Goal: Communication & Community: Answer question/provide support

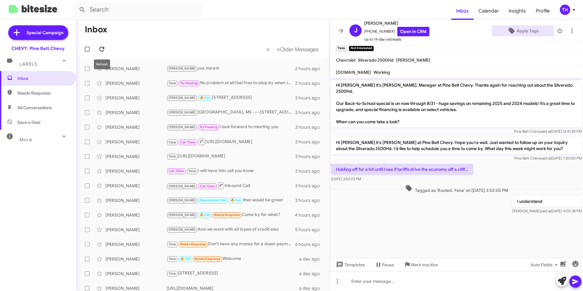
click at [103, 51] on icon at bounding box center [101, 49] width 5 height 5
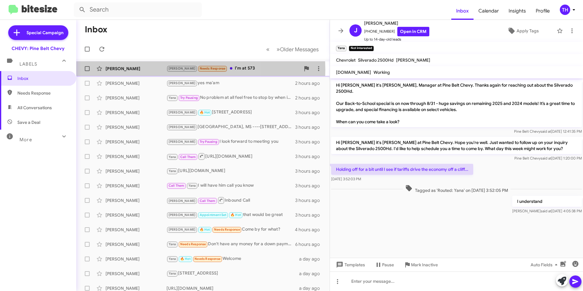
click at [138, 70] on div "[PERSON_NAME]" at bounding box center [135, 69] width 61 height 6
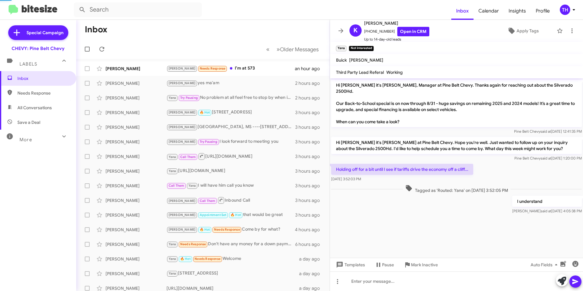
scroll to position [54, 0]
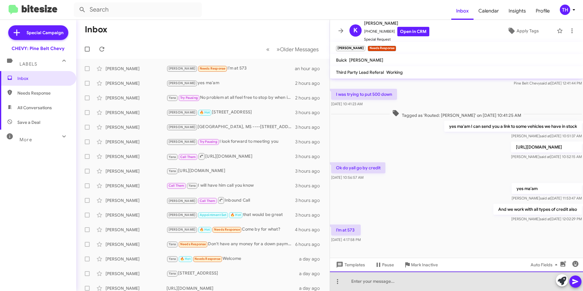
click at [364, 278] on div at bounding box center [456, 280] width 253 height 19
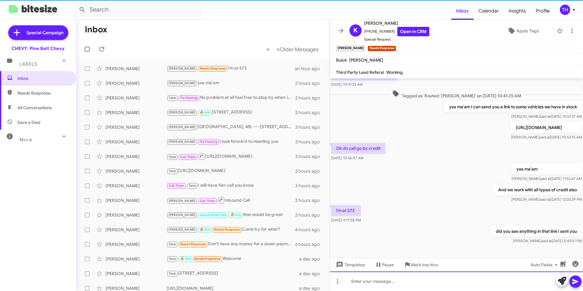
scroll to position [76, 0]
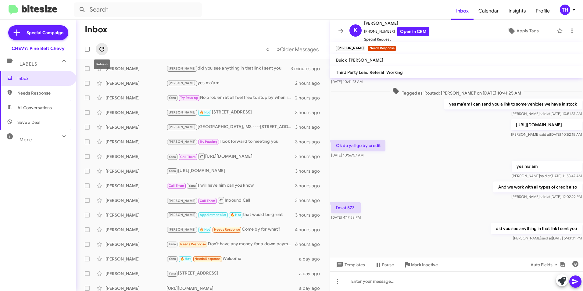
click at [100, 45] on icon at bounding box center [101, 48] width 7 height 7
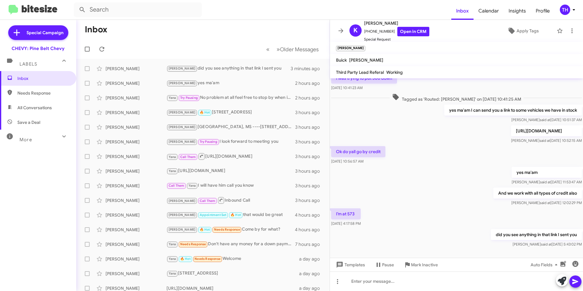
scroll to position [76, 0]
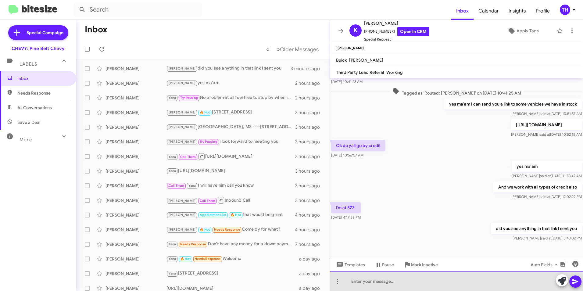
click at [378, 284] on div at bounding box center [456, 280] width 253 height 19
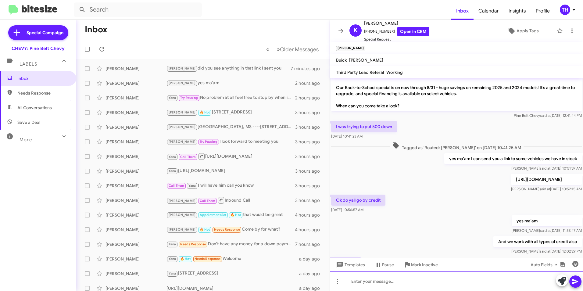
scroll to position [0, 0]
